Goal: Task Accomplishment & Management: Use online tool/utility

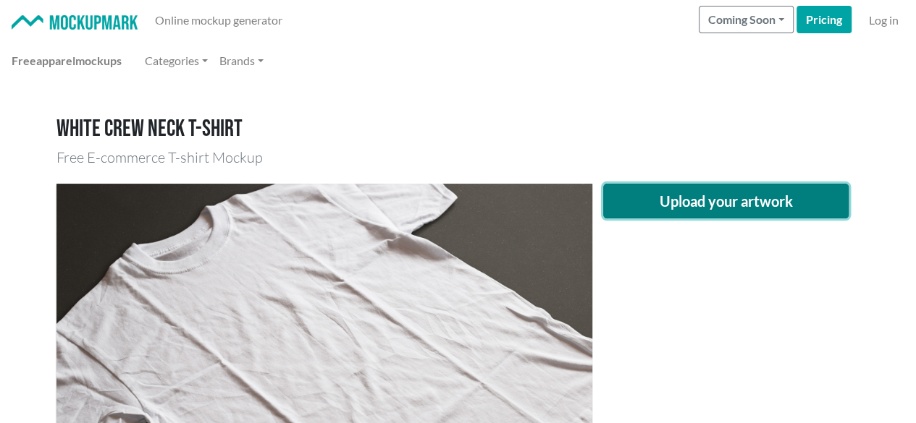
click at [645, 193] on button "Upload your artwork" at bounding box center [726, 201] width 246 height 35
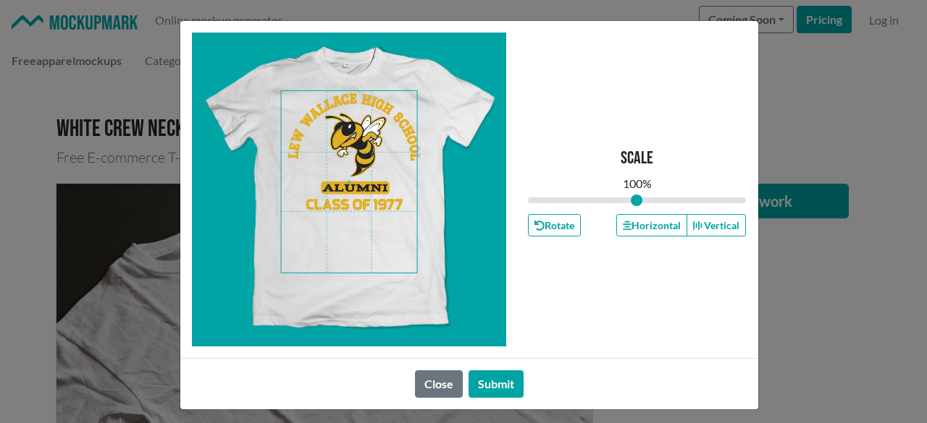
click at [362, 208] on span at bounding box center [349, 182] width 136 height 182
drag, startPoint x: 665, startPoint y: 218, endPoint x: 656, endPoint y: 217, distance: 8.7
click at [664, 216] on button "Horizontal" at bounding box center [651, 225] width 71 height 22
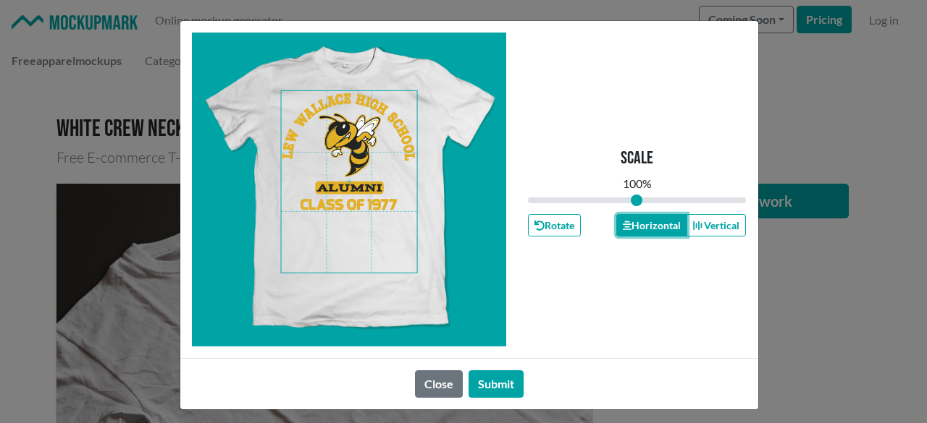
click at [656, 217] on button "Horizontal" at bounding box center [651, 225] width 71 height 22
click at [654, 217] on button "Horizontal" at bounding box center [651, 225] width 71 height 22
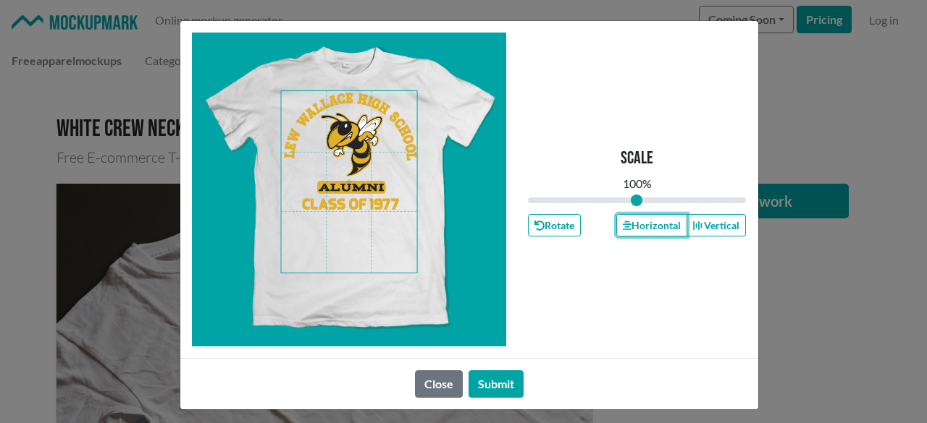
click at [342, 187] on span at bounding box center [349, 182] width 136 height 182
click at [631, 225] on button "Horizontal" at bounding box center [651, 225] width 71 height 22
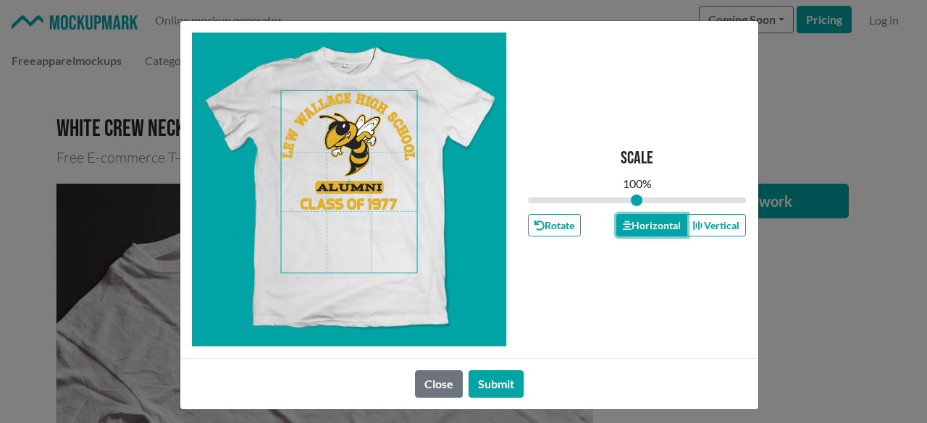
click at [631, 225] on button "Horizontal" at bounding box center [651, 225] width 71 height 22
click at [627, 226] on button "Horizontal" at bounding box center [651, 225] width 71 height 22
click at [496, 386] on button "Submit" at bounding box center [495, 385] width 55 height 28
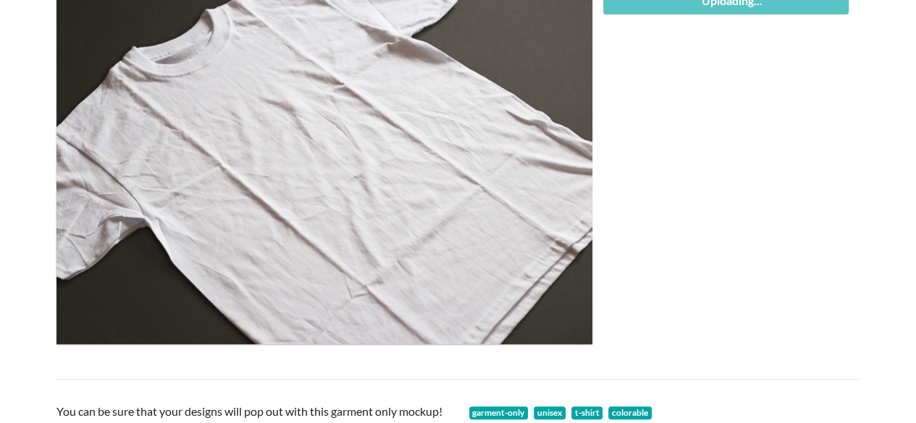
scroll to position [145, 0]
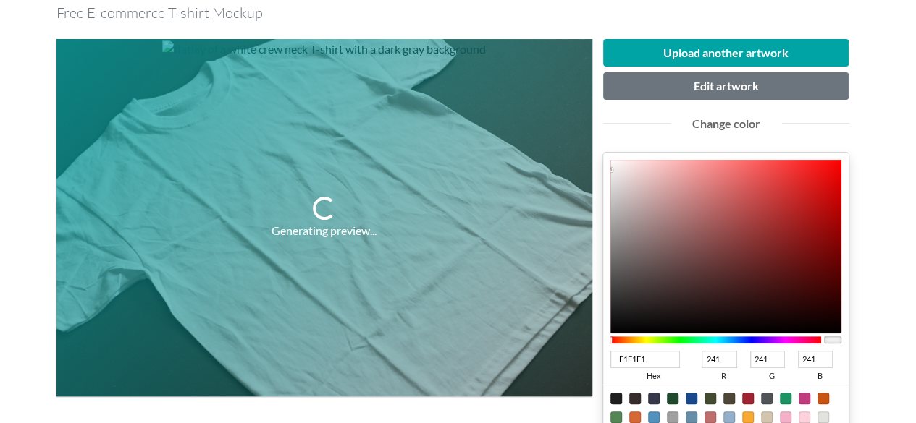
type input "2B2929"
type input "43"
type input "41"
type input "252424"
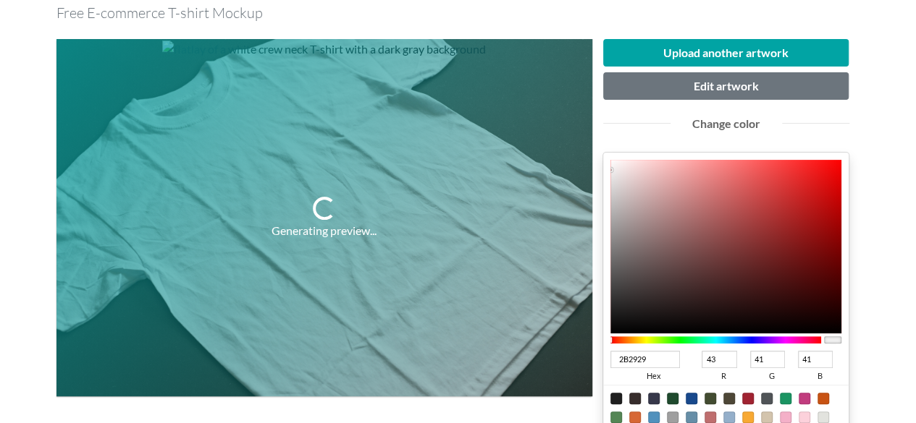
type input "37"
type input "36"
type input "090909"
type input "9"
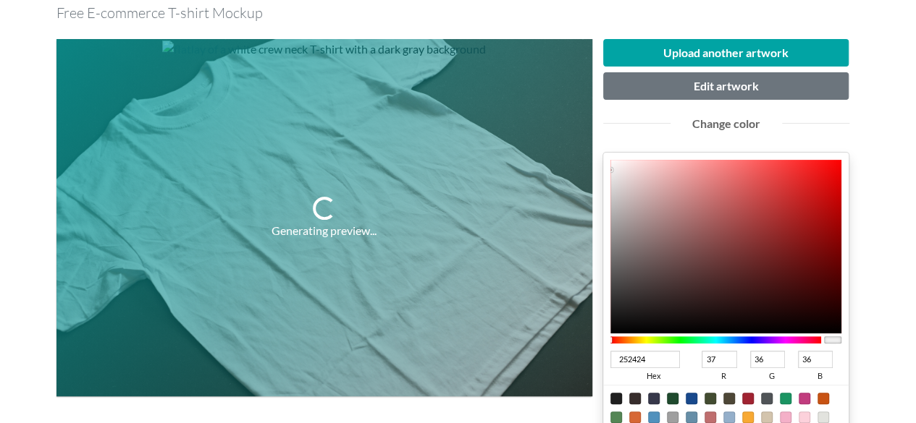
type input "9"
type input "000000"
type input "0"
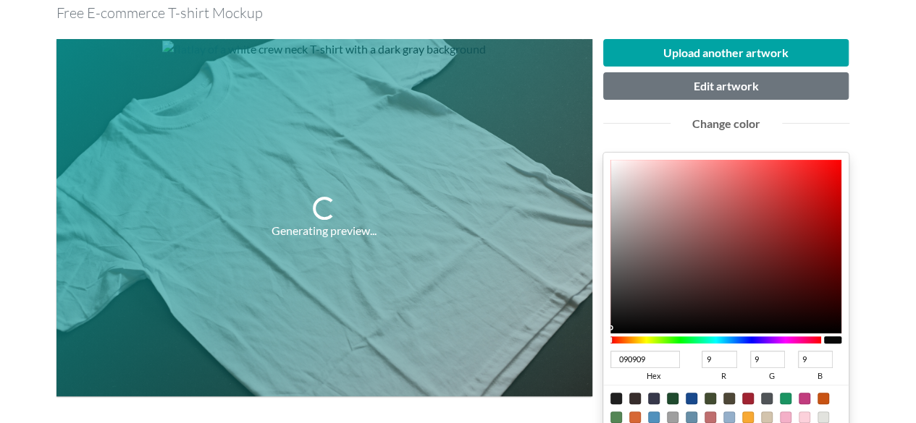
type input "0"
drag, startPoint x: 624, startPoint y: 303, endPoint x: 598, endPoint y: 335, distance: 41.2
click at [598, 335] on div "Upload another artwork Edit artwork Change color 000000 hex 0 r 0 g 0 b 100 a C…" at bounding box center [726, 330] width 268 height 583
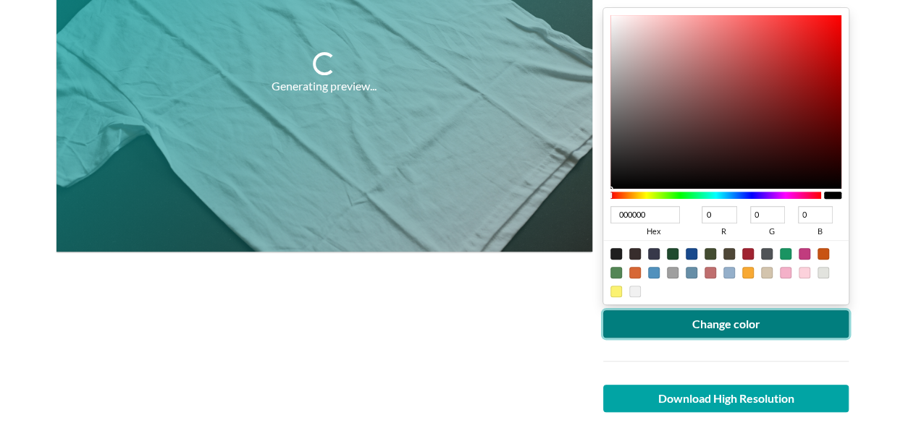
click at [680, 321] on button "Change color" at bounding box center [726, 325] width 246 height 28
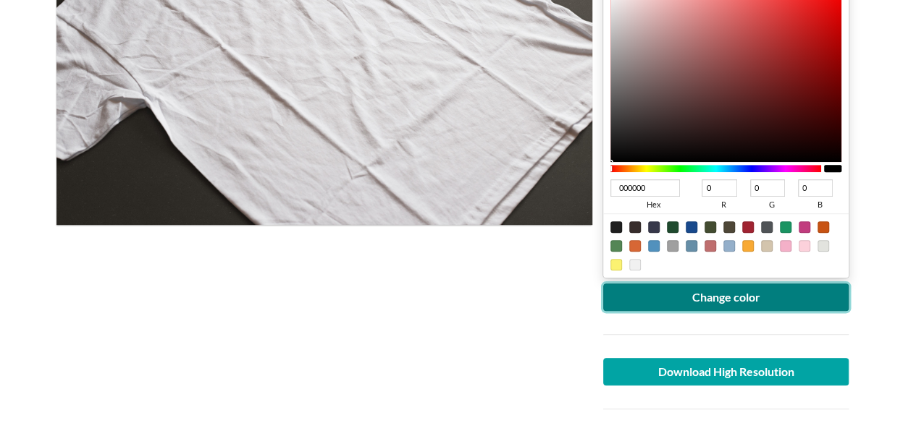
scroll to position [217, 0]
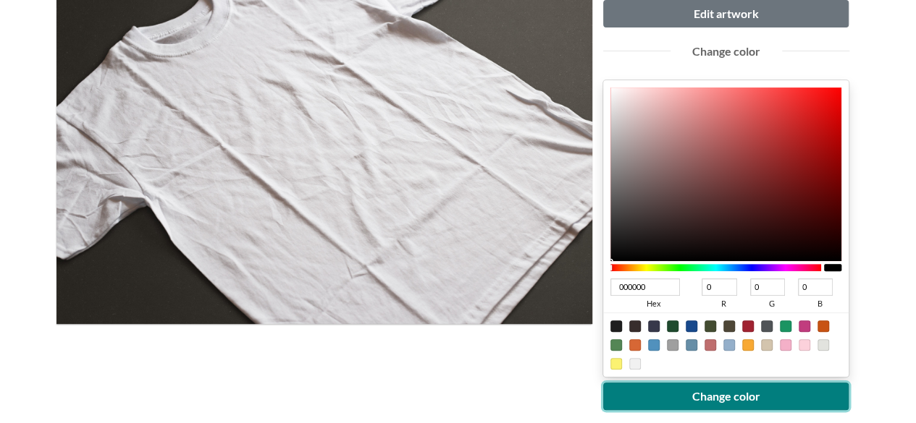
click at [694, 401] on button "Change color" at bounding box center [726, 397] width 246 height 28
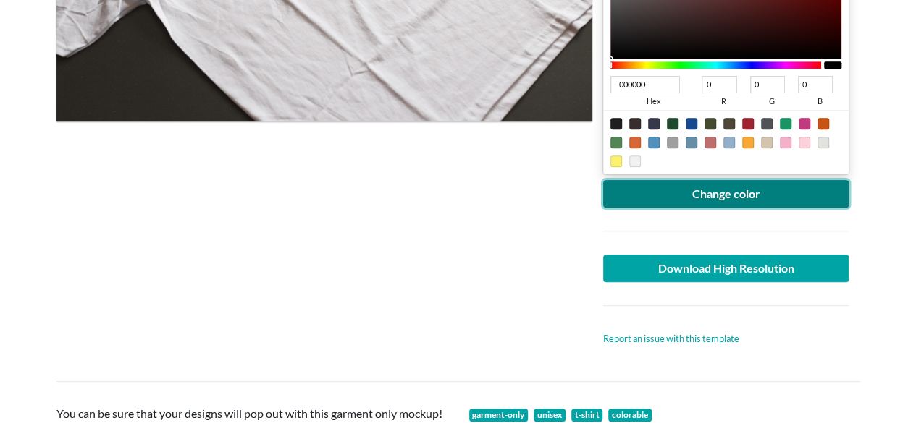
scroll to position [434, 0]
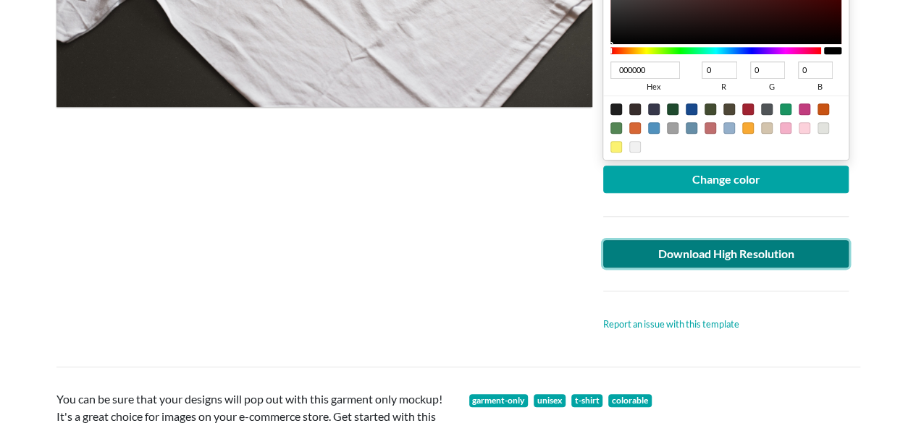
click at [659, 248] on link "Download High Resolution" at bounding box center [726, 254] width 246 height 28
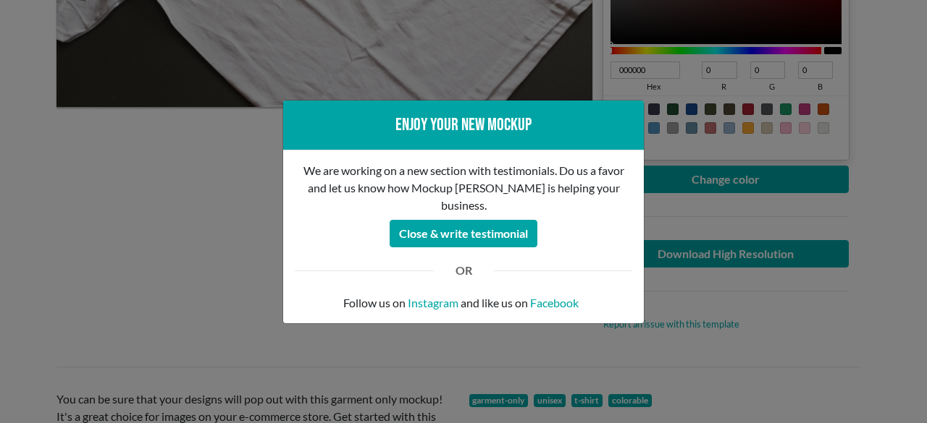
click at [14, 246] on div "Enjoy your new mockup We are working on a new section with testimonials. Do us …" at bounding box center [463, 211] width 927 height 423
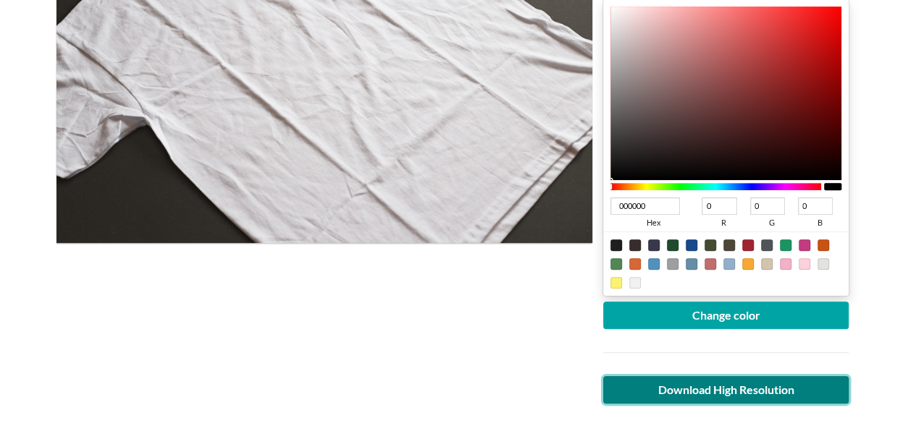
scroll to position [145, 0]
